Goal: Task Accomplishment & Management: Use online tool/utility

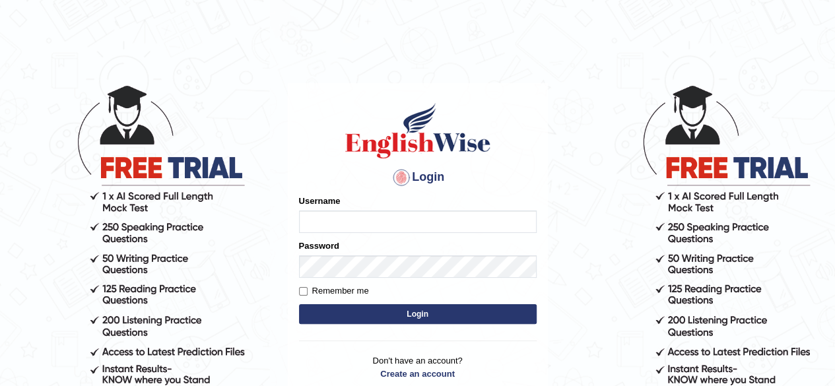
type input "Debnath"
click at [394, 306] on button "Login" at bounding box center [418, 314] width 238 height 20
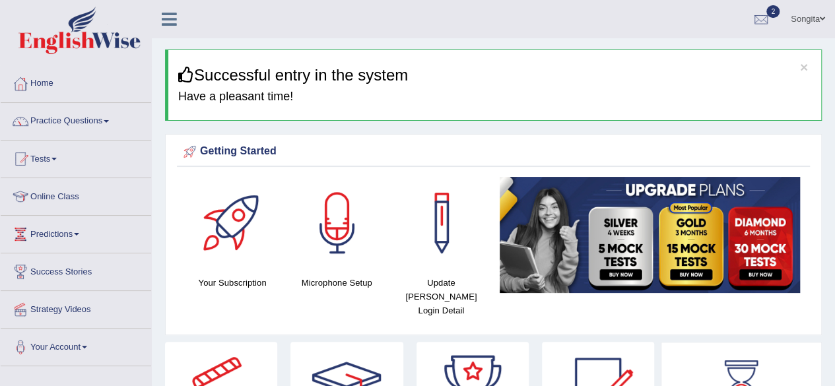
click at [123, 128] on link "Practice Questions" at bounding box center [76, 119] width 151 height 33
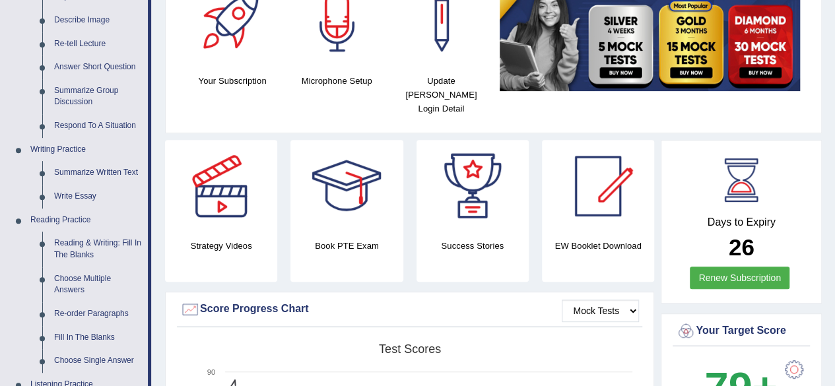
scroll to position [203, 0]
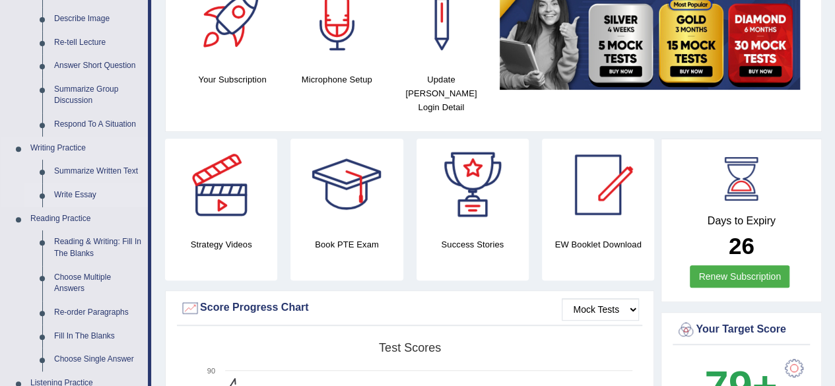
click at [88, 199] on link "Write Essay" at bounding box center [98, 196] width 100 height 24
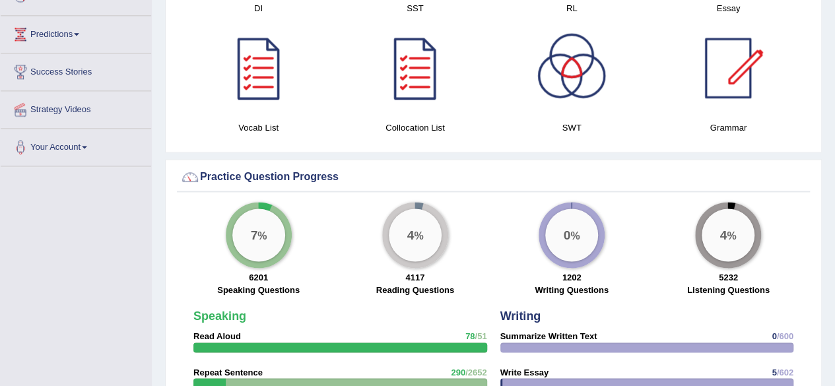
scroll to position [908, 0]
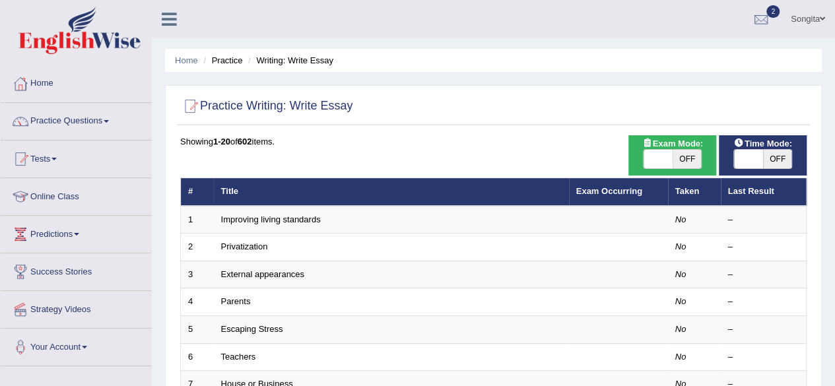
click at [662, 168] on span at bounding box center [658, 159] width 29 height 18
click at [750, 158] on span at bounding box center [748, 159] width 29 height 18
checkbox input "true"
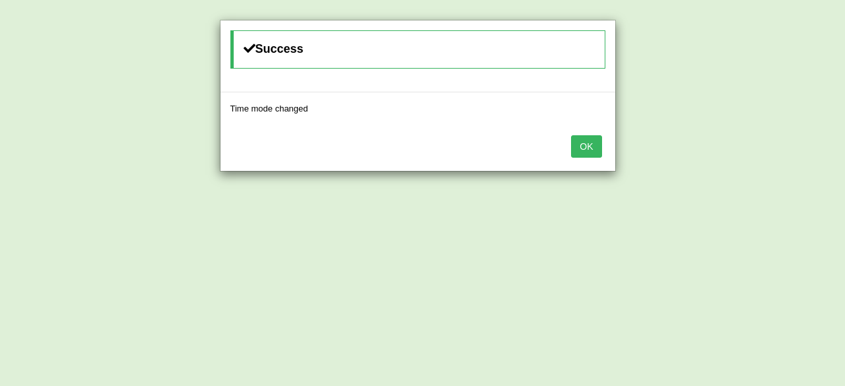
click at [592, 147] on button "OK" at bounding box center [586, 146] width 30 height 22
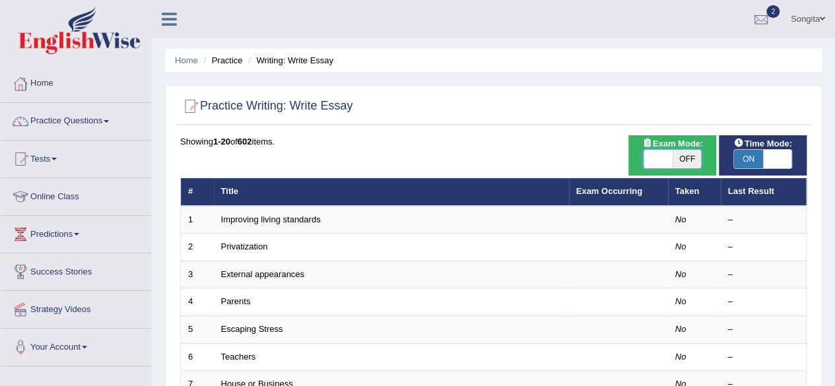
click at [662, 156] on span at bounding box center [658, 159] width 29 height 18
checkbox input "true"
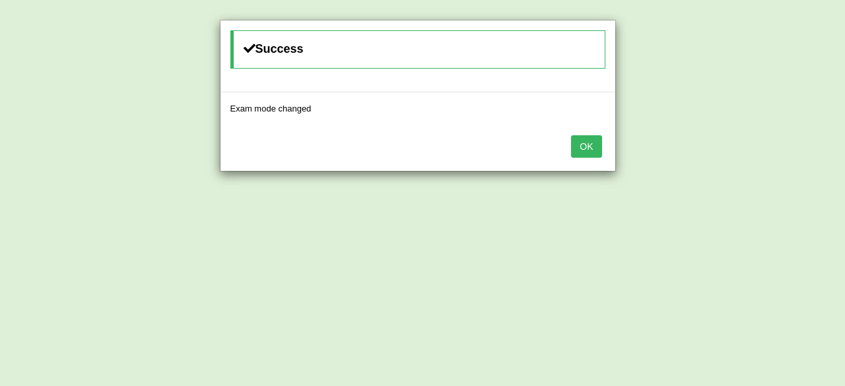
click at [583, 141] on button "OK" at bounding box center [586, 146] width 30 height 22
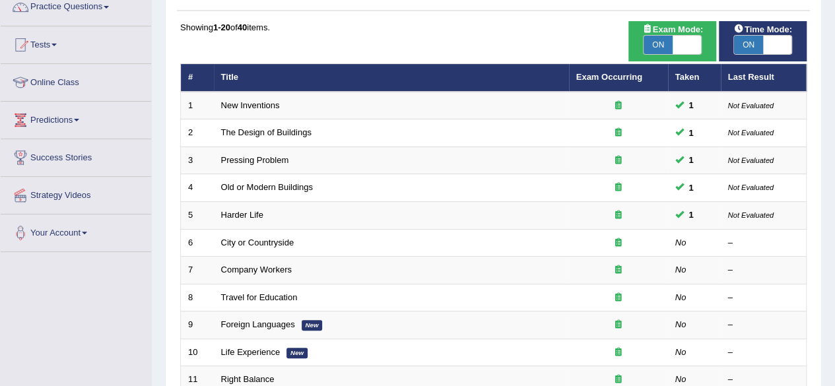
scroll to position [141, 0]
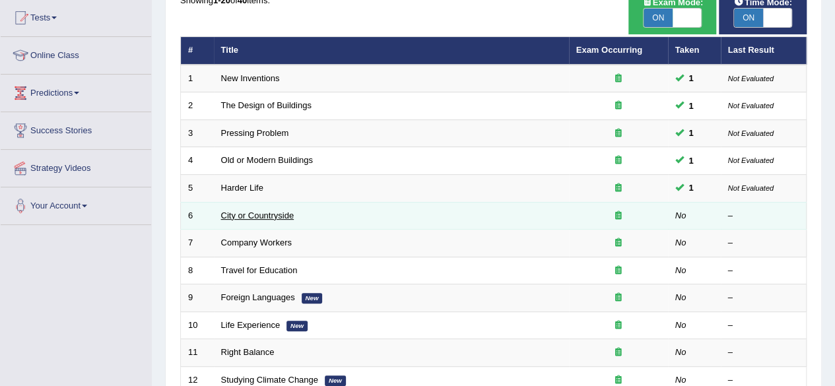
click at [226, 217] on link "City or Countryside" at bounding box center [257, 216] width 73 height 10
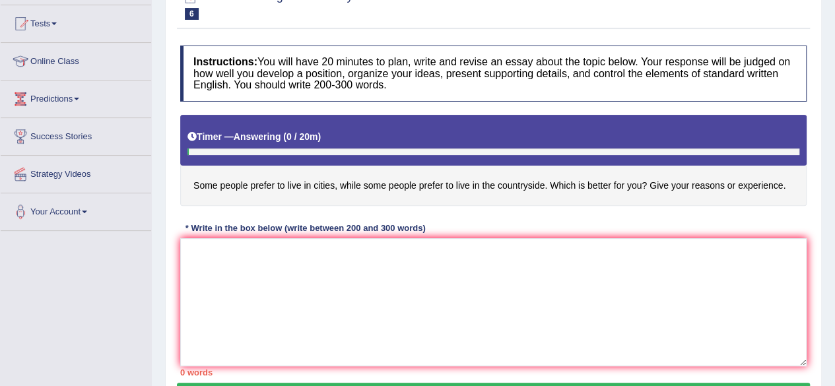
scroll to position [138, 0]
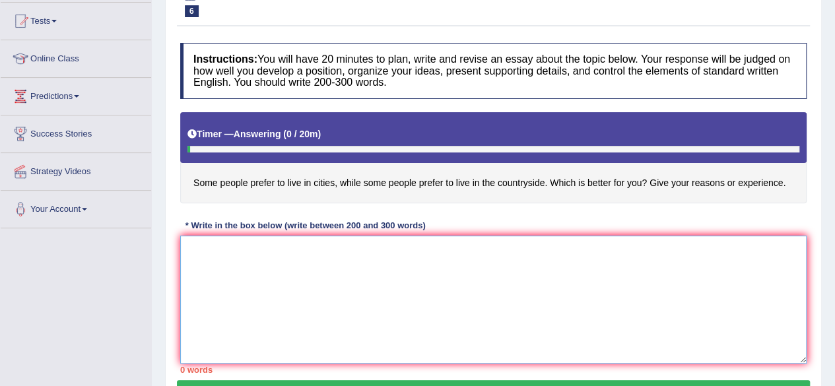
click at [307, 275] on textarea at bounding box center [493, 300] width 627 height 128
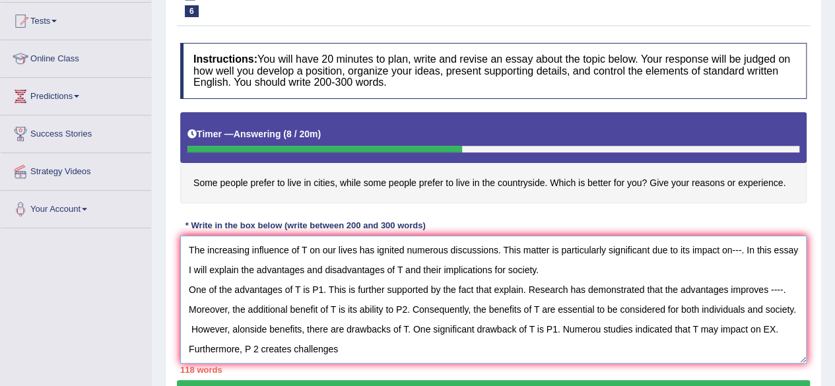
click at [761, 326] on textarea "The increasing influence of T on our lives has ignited numerous discussions. Th…" at bounding box center [493, 300] width 627 height 128
click at [342, 349] on textarea "The increasing influence of T on our lives has ignited numerous discussions. Th…" at bounding box center [493, 300] width 627 height 128
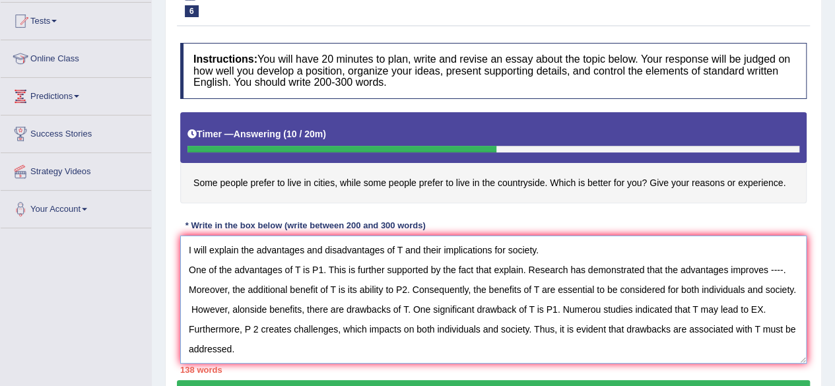
scroll to position [51, 0]
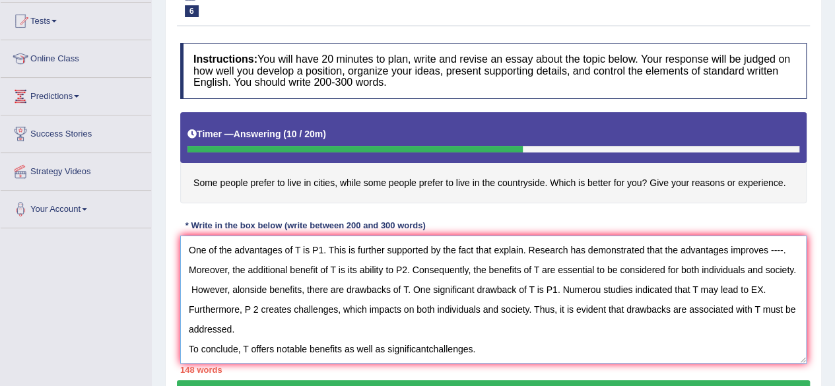
click at [429, 357] on textarea "The increasing influence of T on our lives has ignited numerous discussions. Th…" at bounding box center [493, 300] width 627 height 128
click at [487, 354] on textarea "The increasing influence of T on our lives has ignited numerous discussions. Th…" at bounding box center [493, 300] width 627 height 128
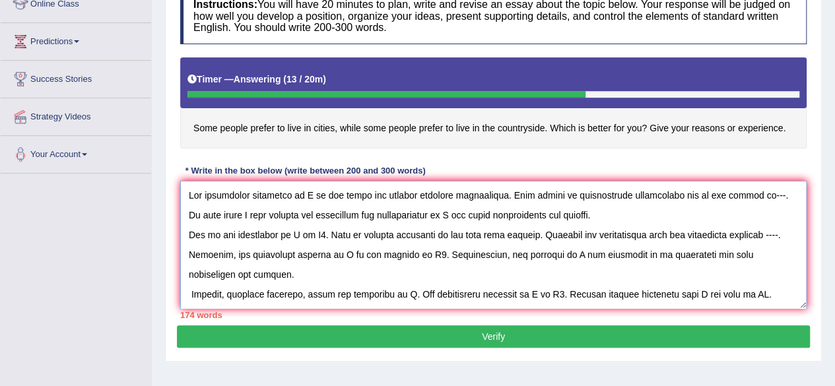
scroll to position [193, 0]
click at [307, 189] on textarea at bounding box center [493, 245] width 627 height 128
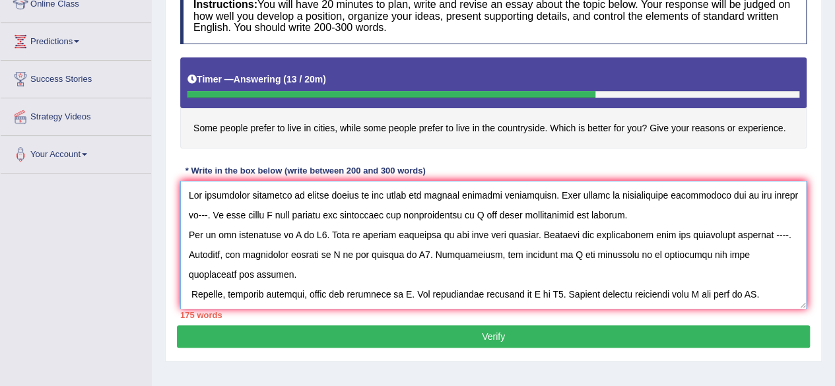
click at [782, 192] on textarea at bounding box center [493, 245] width 627 height 128
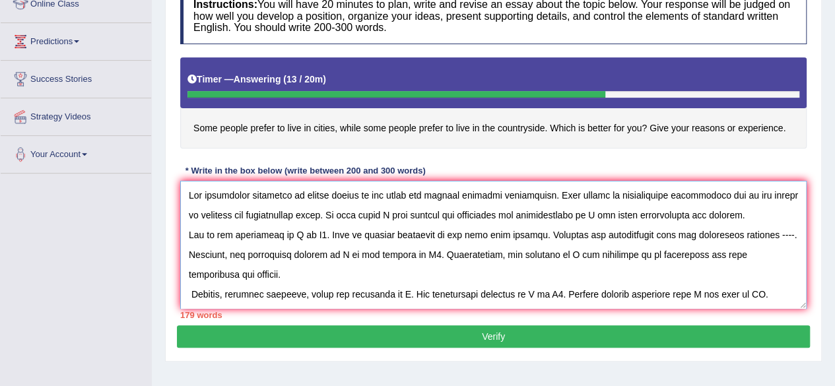
click at [588, 211] on textarea at bounding box center [493, 245] width 627 height 128
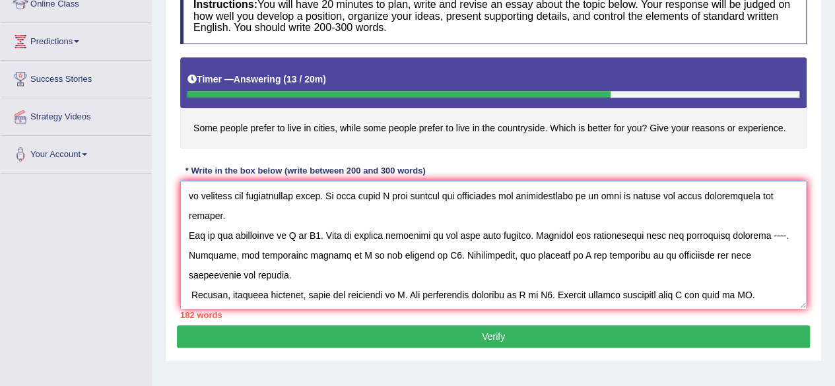
scroll to position [20, 0]
click at [298, 213] on textarea at bounding box center [493, 245] width 627 height 128
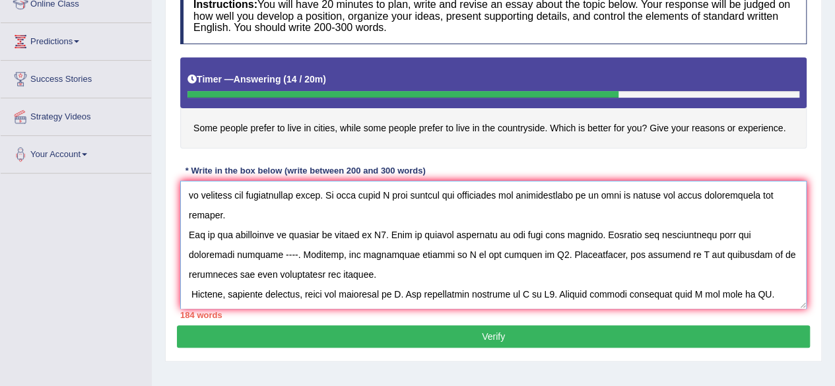
click at [380, 213] on textarea at bounding box center [493, 245] width 627 height 128
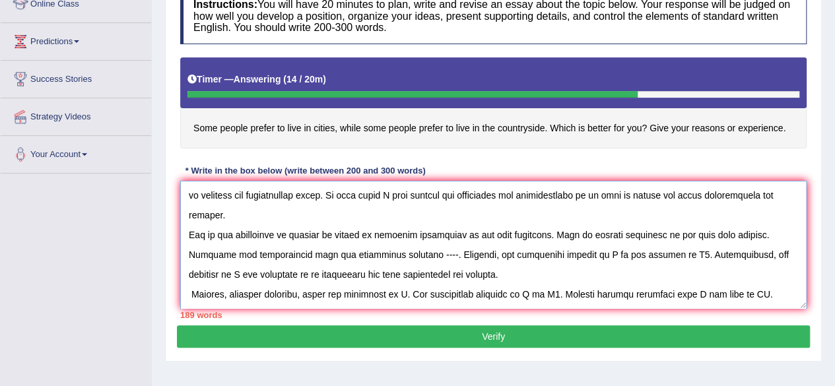
click at [739, 213] on textarea at bounding box center [493, 245] width 627 height 128
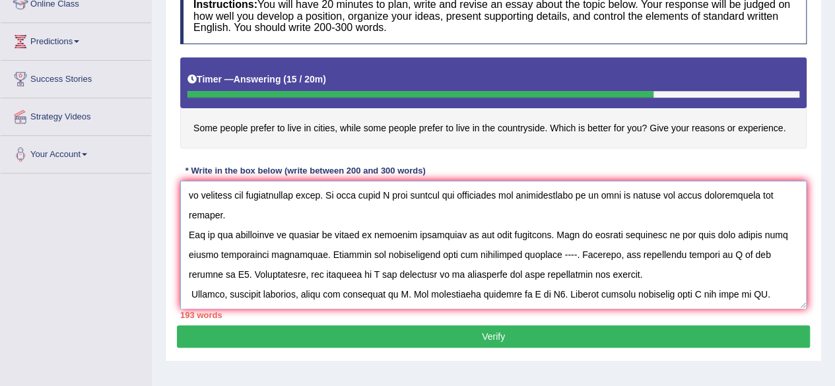
click at [528, 238] on textarea at bounding box center [493, 245] width 627 height 128
click at [535, 231] on textarea at bounding box center [493, 245] width 627 height 128
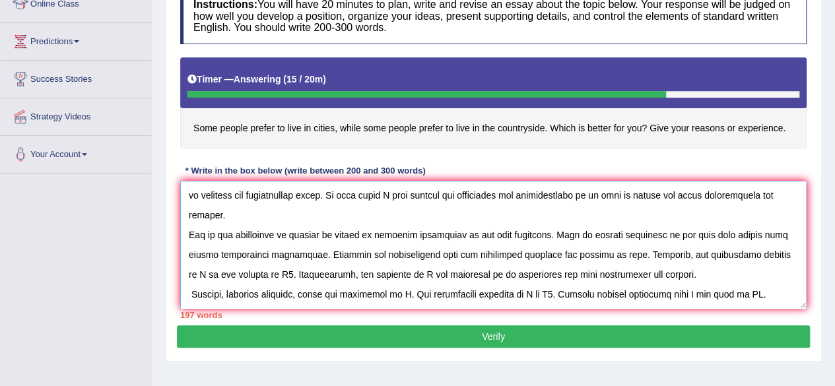
click at [739, 230] on textarea at bounding box center [493, 245] width 627 height 128
click at [254, 257] on textarea at bounding box center [493, 245] width 627 height 128
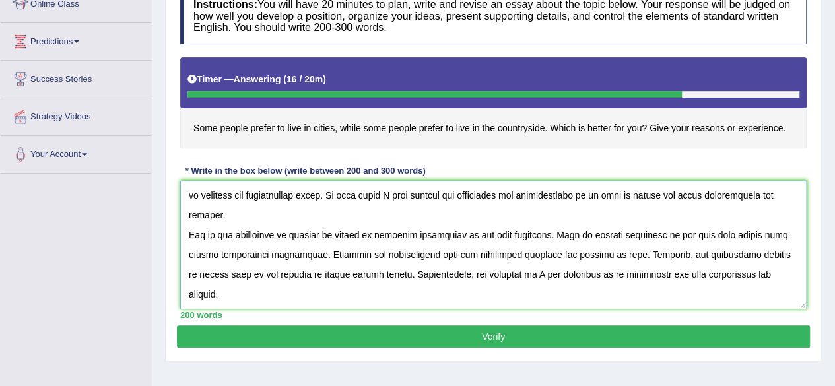
click at [450, 250] on textarea at bounding box center [493, 245] width 627 height 128
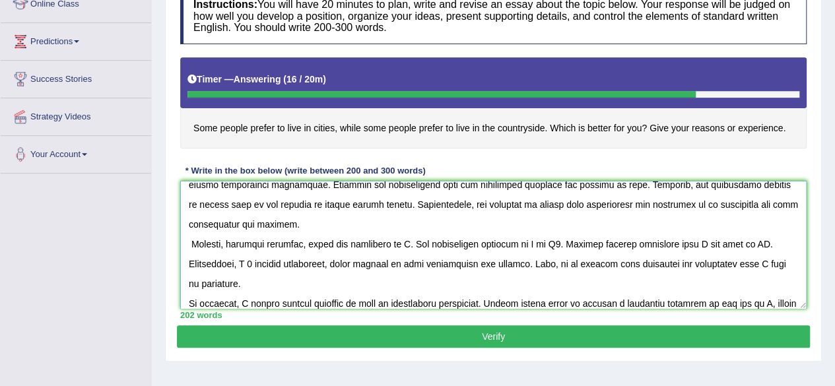
scroll to position [95, 0]
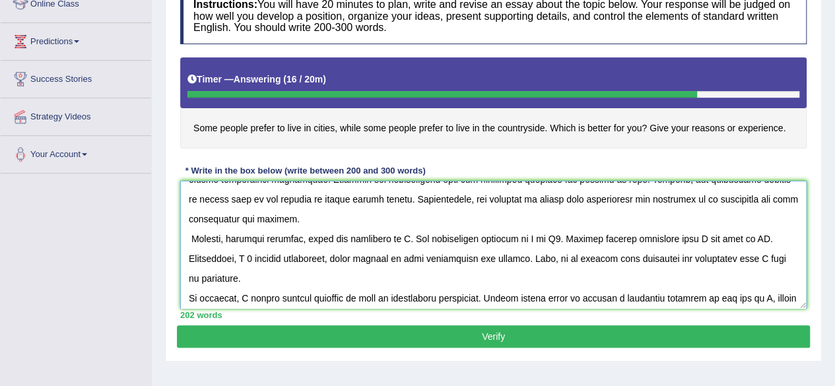
click at [407, 215] on textarea at bounding box center [493, 245] width 627 height 128
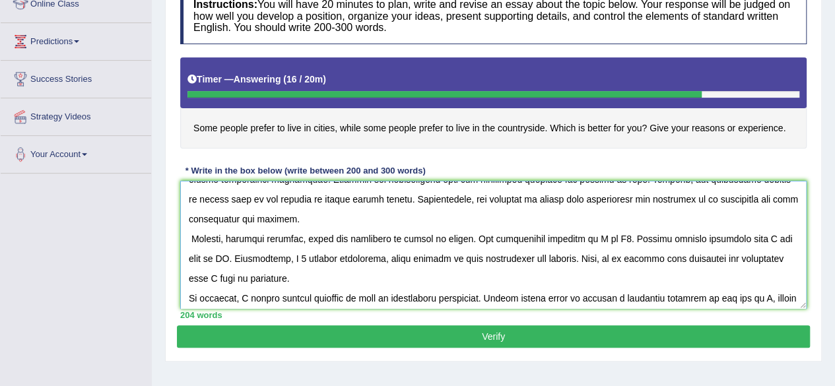
click at [587, 218] on textarea at bounding box center [493, 245] width 627 height 128
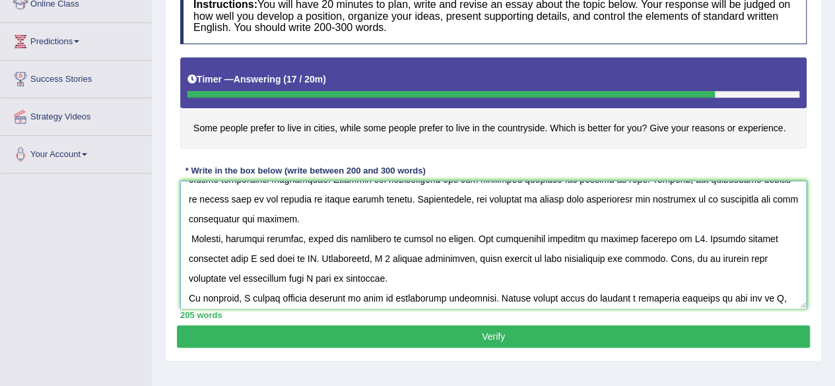
click at [664, 219] on textarea at bounding box center [493, 245] width 627 height 128
click at [250, 235] on textarea at bounding box center [493, 245] width 627 height 128
click at [358, 235] on textarea at bounding box center [493, 245] width 627 height 128
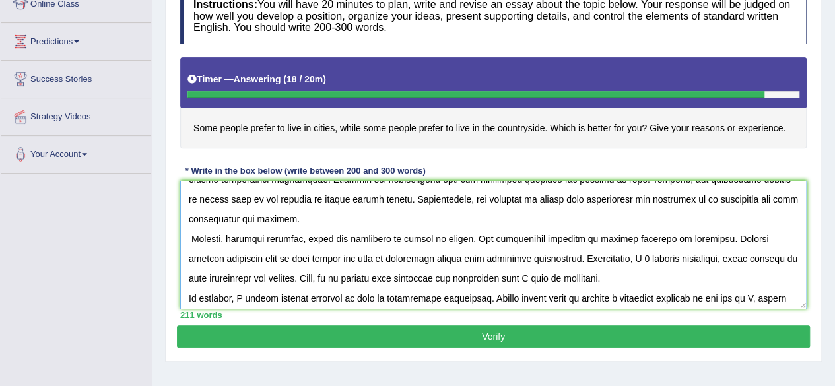
click at [608, 236] on textarea at bounding box center [493, 245] width 627 height 128
click at [533, 258] on textarea at bounding box center [493, 245] width 627 height 128
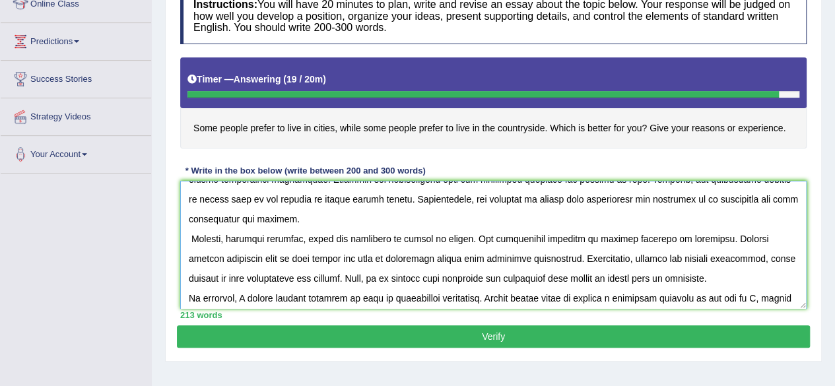
scroll to position [99, 0]
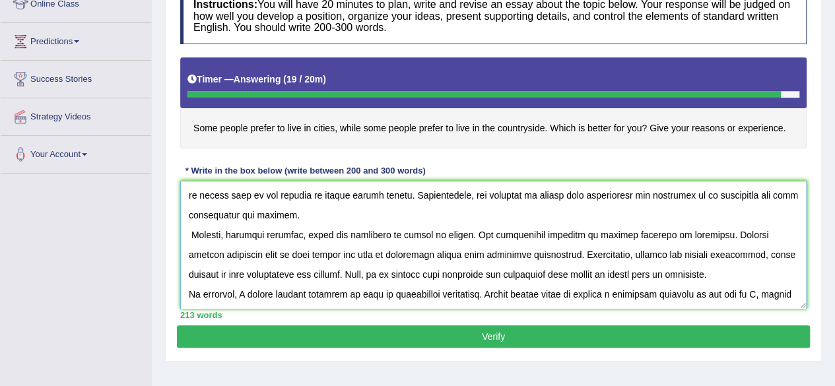
click at [246, 273] on textarea at bounding box center [493, 245] width 627 height 128
click at [287, 290] on textarea at bounding box center [493, 245] width 627 height 128
type textarea "The increasing influence of living cities on our lives has ignited numerous dis…"
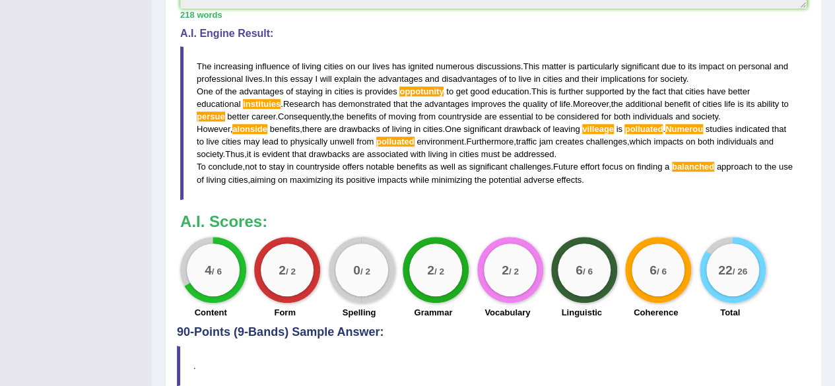
scroll to position [475, 0]
